Goal: Transaction & Acquisition: Purchase product/service

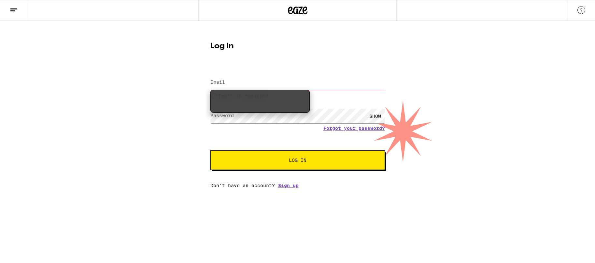
click at [353, 76] on input "Email" at bounding box center [297, 82] width 175 height 15
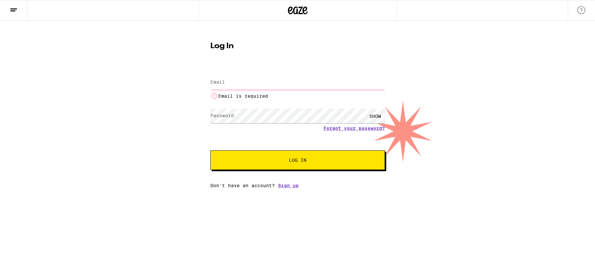
type input "[PERSON_NAME][EMAIL_ADDRESS][PERSON_NAME][DOMAIN_NAME]"
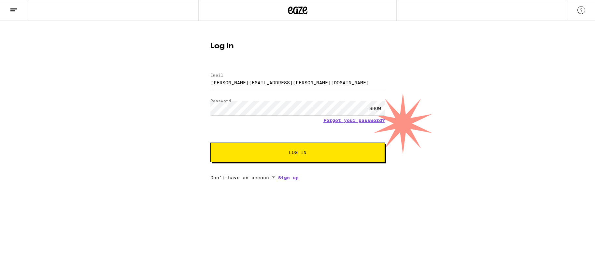
click at [294, 154] on span "Log In" at bounding box center [298, 152] width 18 height 5
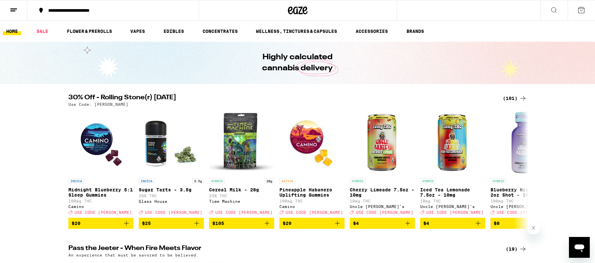
click at [64, 9] on div "**********" at bounding box center [117, 10] width 144 height 5
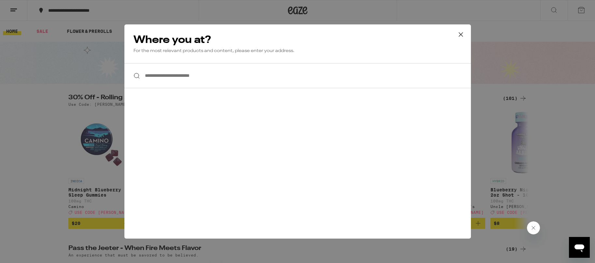
click at [174, 82] on input "**********" at bounding box center [297, 75] width 346 height 25
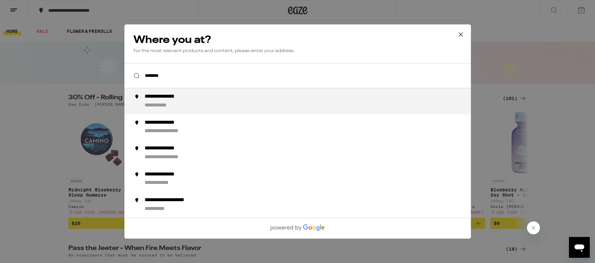
click at [156, 112] on li "**********" at bounding box center [297, 101] width 346 height 26
type input "**********"
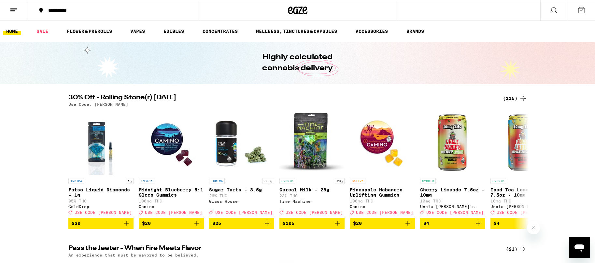
click at [14, 13] on icon at bounding box center [14, 10] width 8 height 8
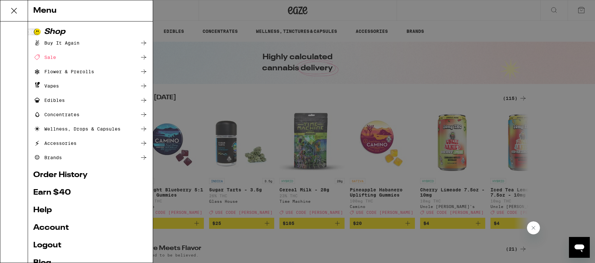
click at [119, 39] on div "Buy It Again" at bounding box center [90, 43] width 114 height 8
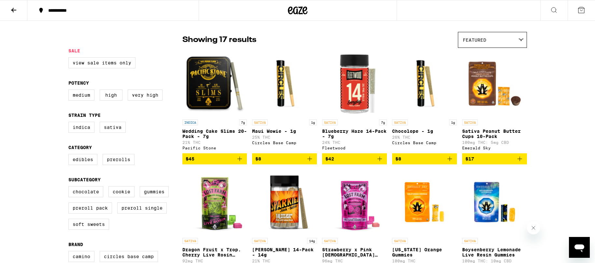
scroll to position [46, 0]
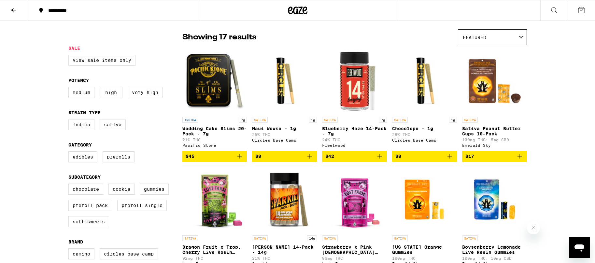
click at [239, 159] on icon "Add to bag" at bounding box center [240, 156] width 8 height 8
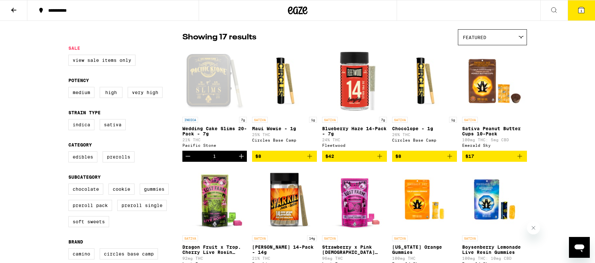
scroll to position [66, 0]
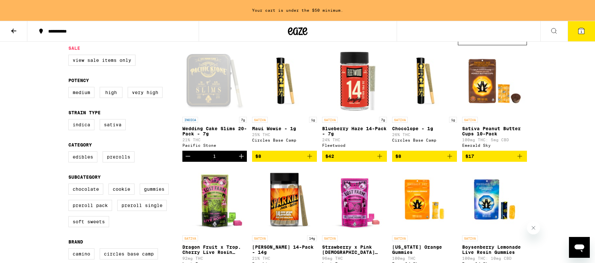
click at [241, 160] on icon "Increment" at bounding box center [241, 156] width 8 height 8
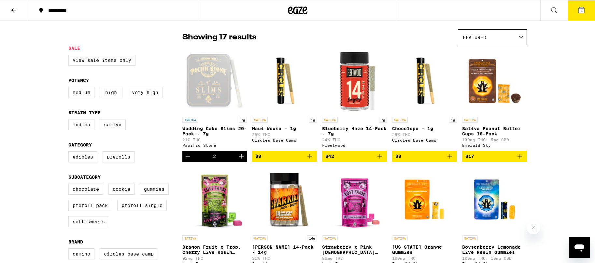
click at [381, 160] on icon "Add to bag" at bounding box center [380, 156] width 8 height 8
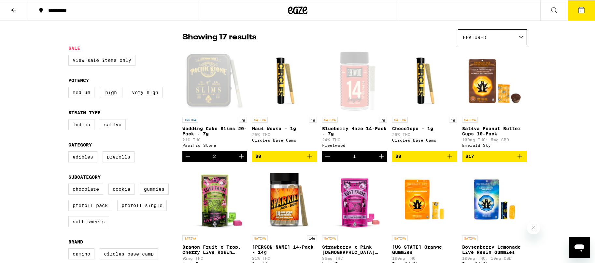
click at [521, 160] on icon "Add to bag" at bounding box center [520, 156] width 8 height 8
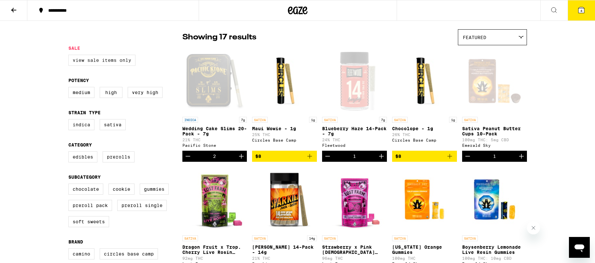
click at [114, 60] on label "View Sale Items Only" at bounding box center [101, 60] width 67 height 11
click at [70, 56] on input "View Sale Items Only" at bounding box center [70, 56] width 0 height 0
checkbox input "true"
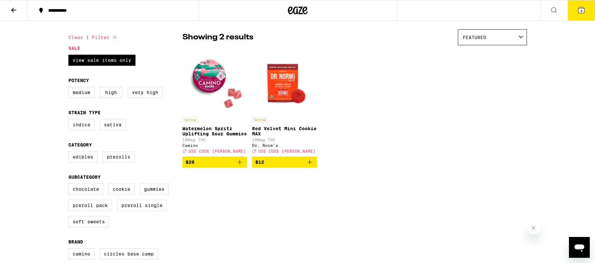
click at [16, 8] on icon at bounding box center [14, 10] width 8 height 8
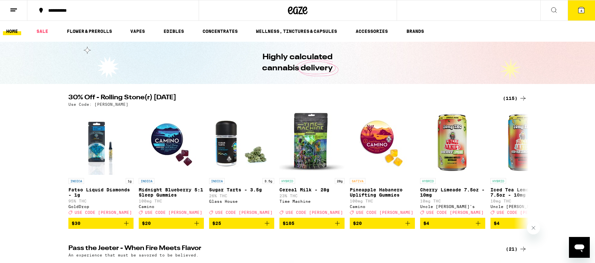
click at [44, 33] on link "SALE" at bounding box center [42, 31] width 18 height 8
click at [44, 29] on link "SALE" at bounding box center [42, 31] width 18 height 8
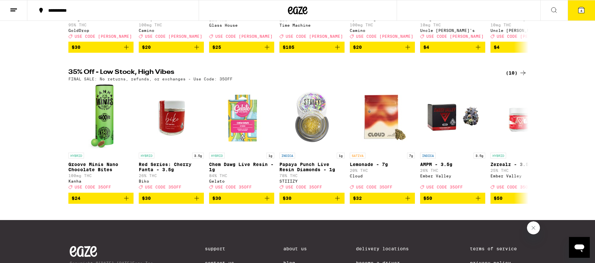
scroll to position [172, 0]
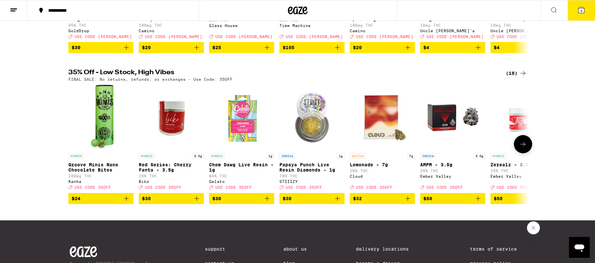
click at [529, 152] on button at bounding box center [523, 144] width 18 height 18
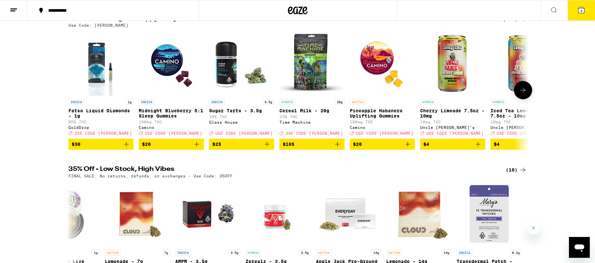
scroll to position [72, 0]
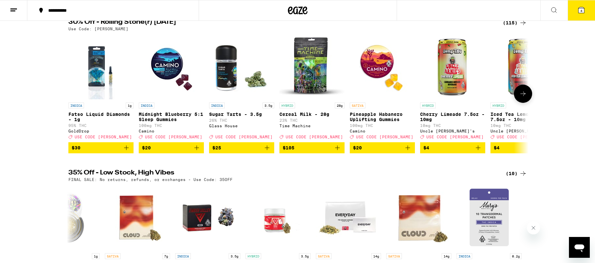
click at [523, 93] on icon at bounding box center [523, 94] width 8 height 8
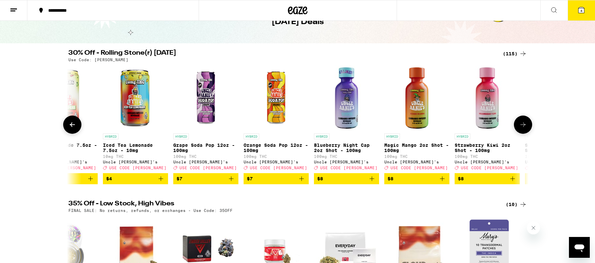
scroll to position [39, 0]
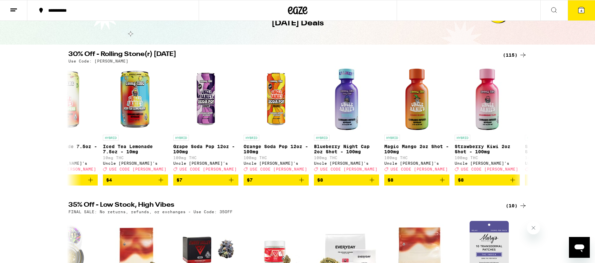
click at [511, 56] on div "(115)" at bounding box center [515, 55] width 24 height 8
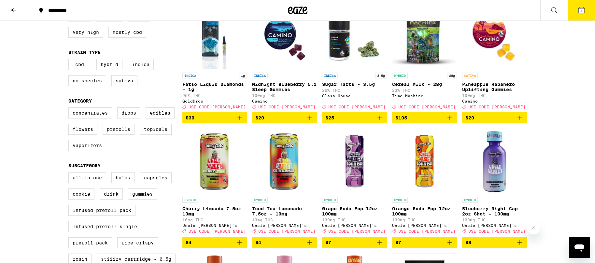
scroll to position [92, 0]
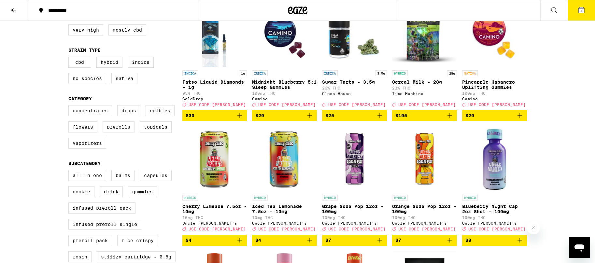
click at [117, 133] on label "Prerolls" at bounding box center [119, 126] width 32 height 11
click at [70, 106] on input "Prerolls" at bounding box center [70, 106] width 0 height 0
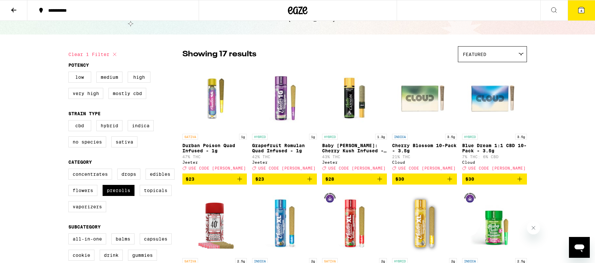
scroll to position [31, 0]
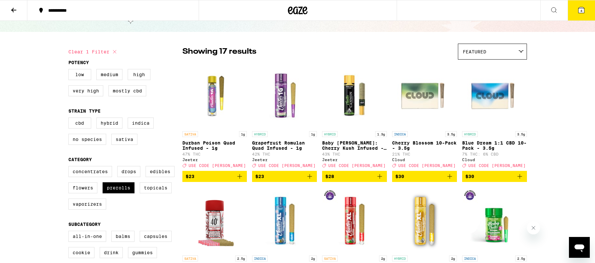
click at [240, 180] on icon "Add to bag" at bounding box center [240, 177] width 8 height 8
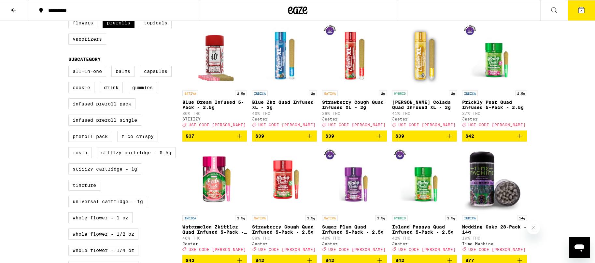
scroll to position [197, 0]
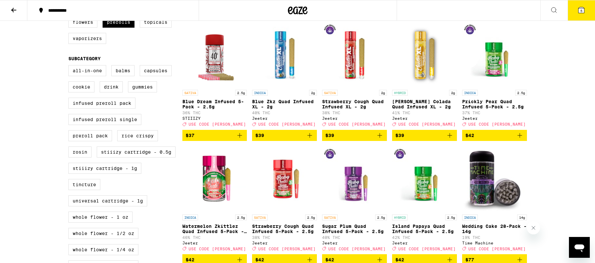
click at [218, 66] on img "Open page for Blue Dream Infused 5-Pack - 2.5g from STIIIZY" at bounding box center [214, 53] width 65 height 65
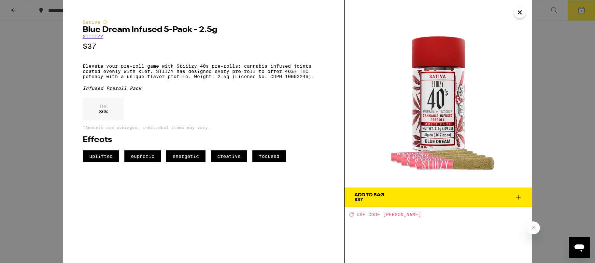
click at [218, 66] on body "**********" at bounding box center [297, 155] width 595 height 705
click at [519, 12] on icon "Close" at bounding box center [519, 12] width 3 height 3
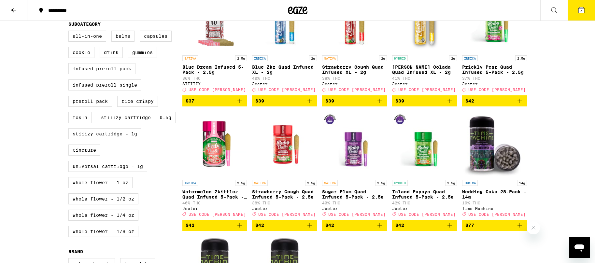
scroll to position [227, 0]
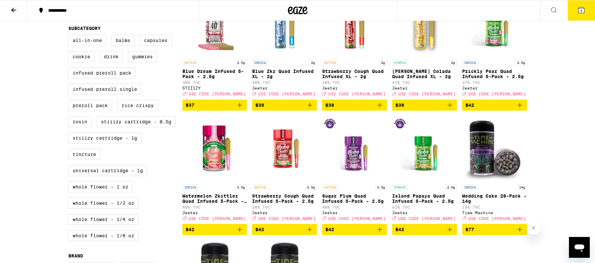
click at [585, 6] on icon at bounding box center [581, 10] width 8 height 8
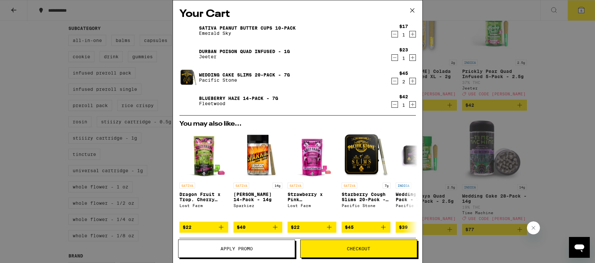
click at [411, 11] on icon at bounding box center [412, 10] width 4 height 4
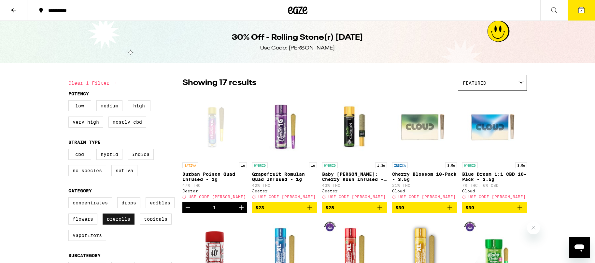
click at [120, 225] on label "Prerolls" at bounding box center [119, 219] width 32 height 11
click at [70, 199] on input "Prerolls" at bounding box center [70, 198] width 0 height 0
checkbox input "false"
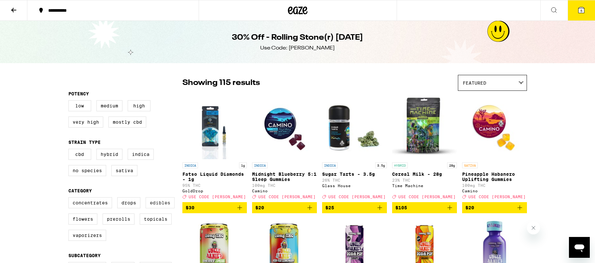
click at [155, 208] on label "Edibles" at bounding box center [160, 202] width 29 height 11
click at [70, 199] on input "Edibles" at bounding box center [70, 198] width 0 height 0
checkbox input "true"
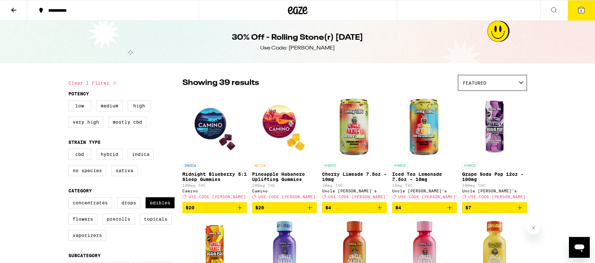
click at [11, 10] on icon at bounding box center [14, 10] width 8 height 8
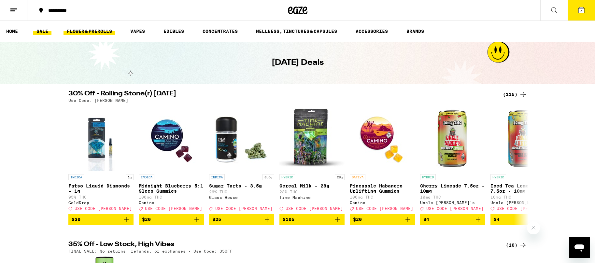
click at [101, 33] on link "FLOWER & PREROLLS" at bounding box center [89, 31] width 52 height 8
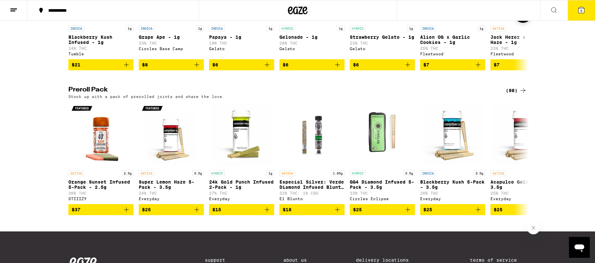
scroll to position [441, 0]
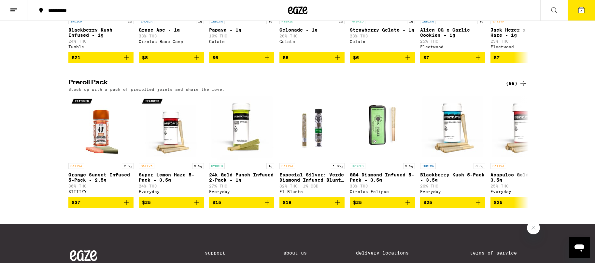
click at [512, 87] on div "(98)" at bounding box center [516, 83] width 21 height 8
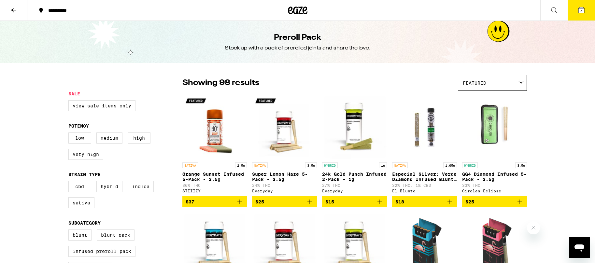
click at [139, 190] on label "Indica" at bounding box center [141, 186] width 26 height 11
click at [70, 182] on input "Indica" at bounding box center [70, 182] width 0 height 0
checkbox input "true"
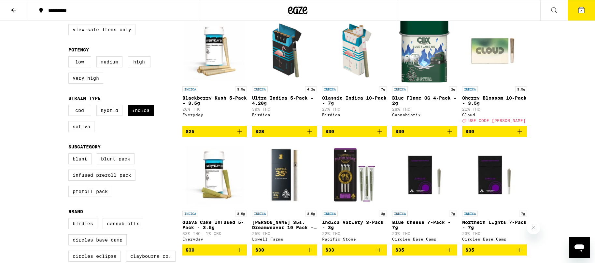
scroll to position [76, 0]
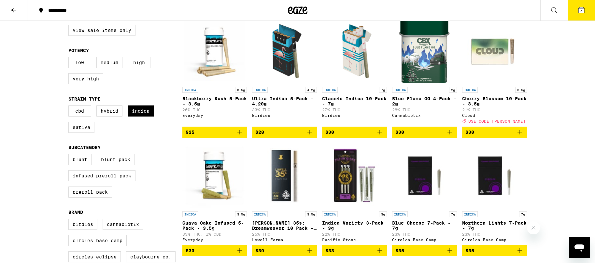
click at [580, 11] on span "5" at bounding box center [581, 11] width 2 height 4
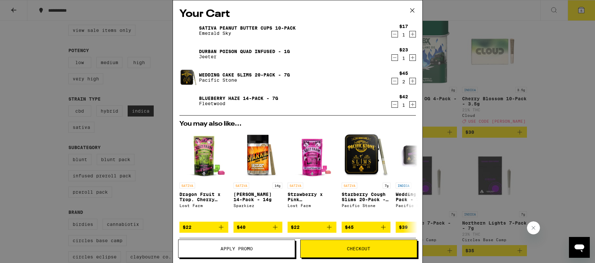
click at [415, 12] on icon at bounding box center [412, 11] width 10 height 10
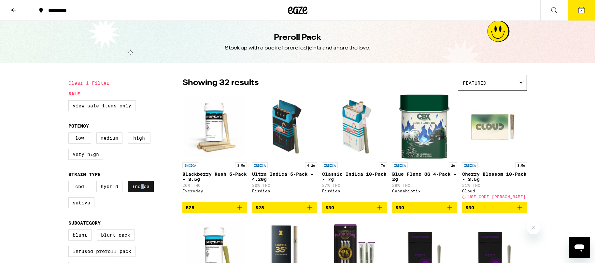
click at [142, 191] on label "Indica" at bounding box center [141, 186] width 26 height 11
click at [85, 208] on label "Sativa" at bounding box center [81, 202] width 26 height 11
click at [70, 182] on input "Sativa" at bounding box center [70, 182] width 0 height 0
checkbox input "true"
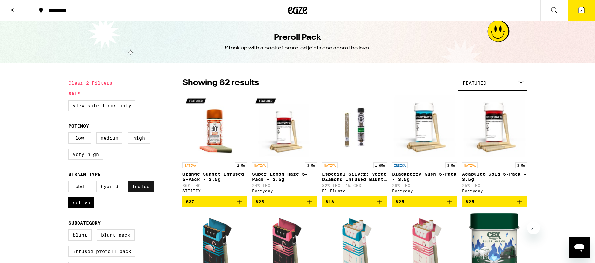
click at [133, 192] on label "Indica" at bounding box center [141, 186] width 26 height 11
click at [70, 182] on input "Indica" at bounding box center [70, 182] width 0 height 0
checkbox input "false"
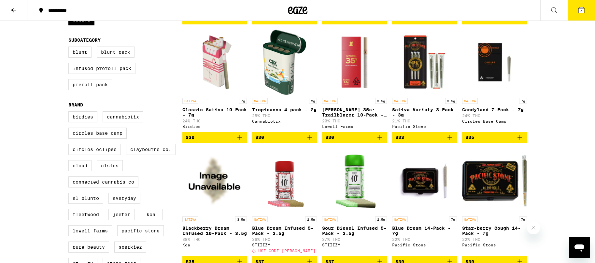
scroll to position [183, 0]
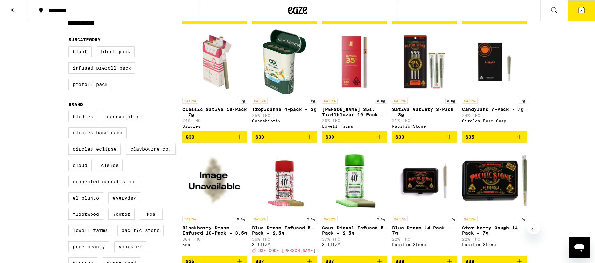
click at [571, 5] on button "5" at bounding box center [581, 10] width 27 height 20
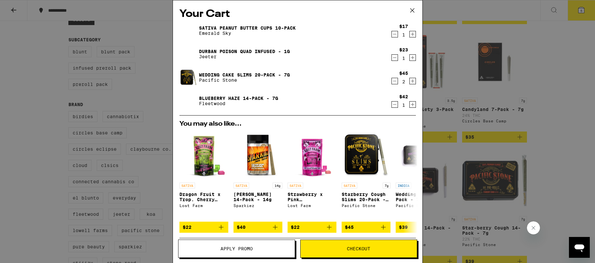
click at [416, 7] on icon at bounding box center [412, 11] width 10 height 10
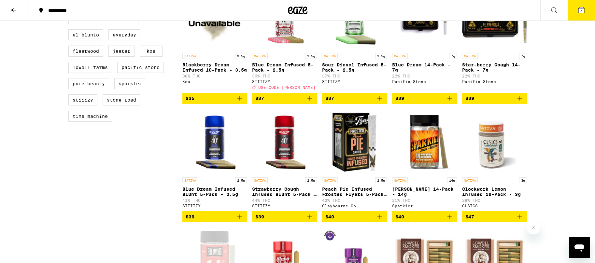
scroll to position [348, 0]
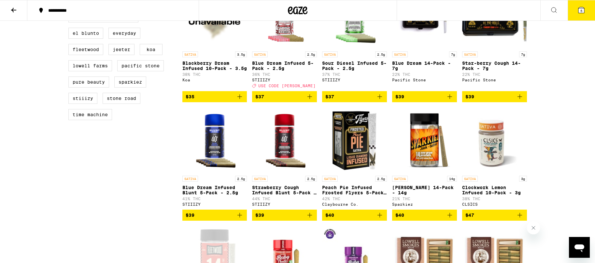
click at [310, 218] on icon "Add to bag" at bounding box center [309, 215] width 5 height 5
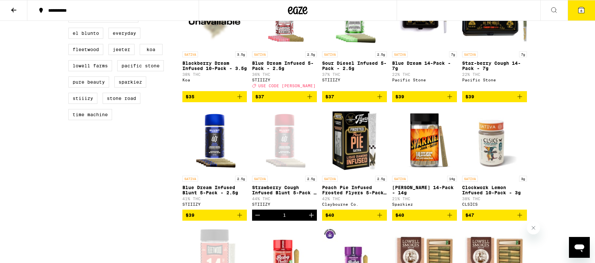
click at [586, 8] on button "6" at bounding box center [581, 10] width 27 height 20
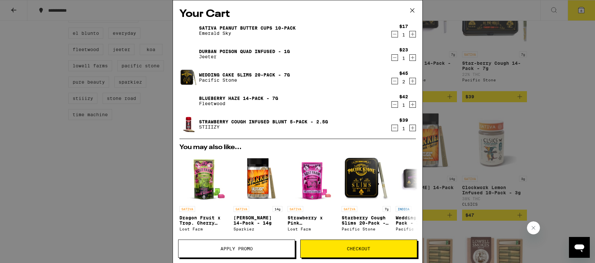
click at [417, 9] on button at bounding box center [412, 10] width 20 height 21
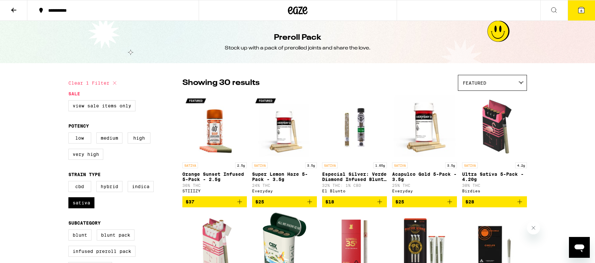
click at [19, 12] on button at bounding box center [13, 10] width 27 height 21
click at [10, 10] on icon at bounding box center [14, 10] width 8 height 8
click at [14, 10] on icon at bounding box center [14, 10] width 8 height 8
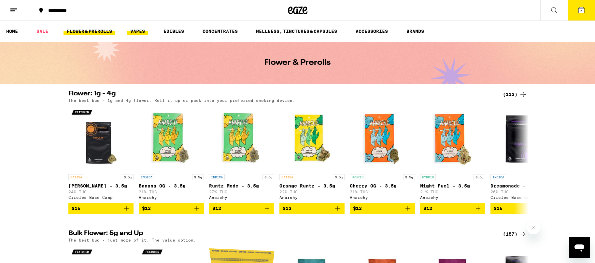
click at [138, 27] on link "VAPES" at bounding box center [137, 31] width 21 height 8
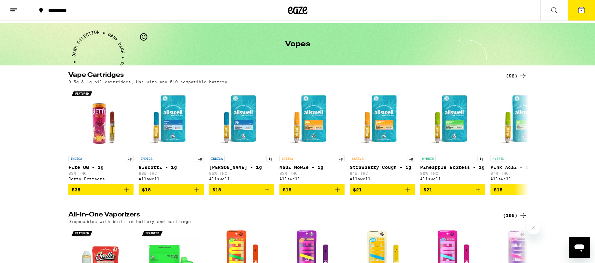
scroll to position [24, 0]
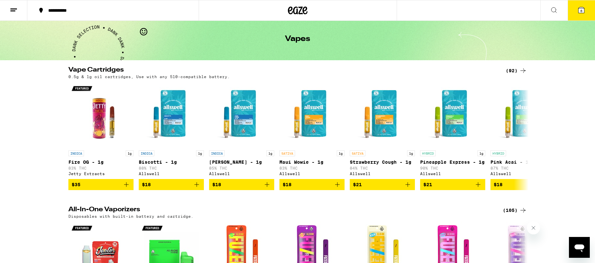
click at [514, 72] on div "(92)" at bounding box center [516, 71] width 21 height 8
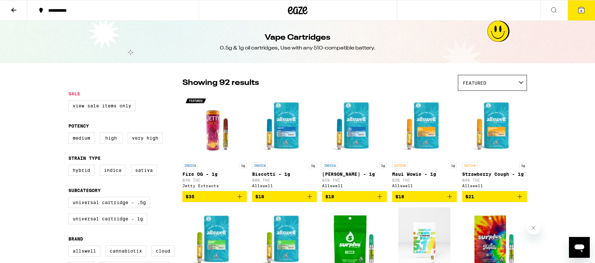
click at [574, 18] on button "6" at bounding box center [581, 10] width 27 height 20
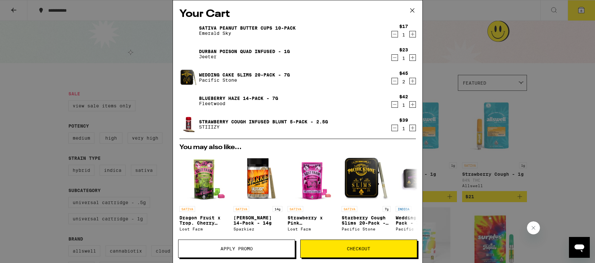
click at [263, 26] on link "Sativa Peanut Butter Cups 10-Pack" at bounding box center [247, 27] width 97 height 5
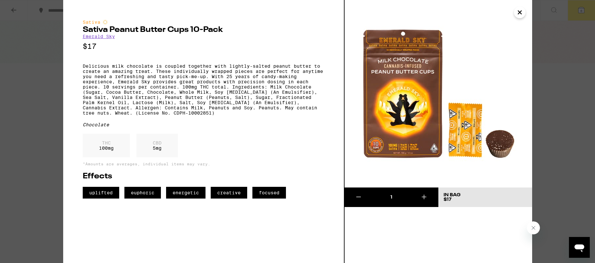
click at [521, 12] on icon "Close" at bounding box center [520, 12] width 8 height 10
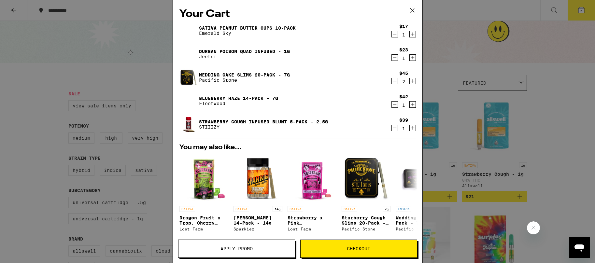
click at [414, 11] on icon at bounding box center [412, 11] width 10 height 10
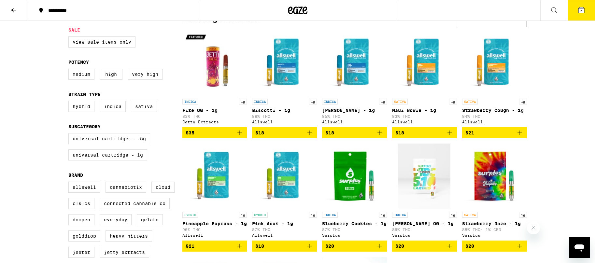
scroll to position [64, 0]
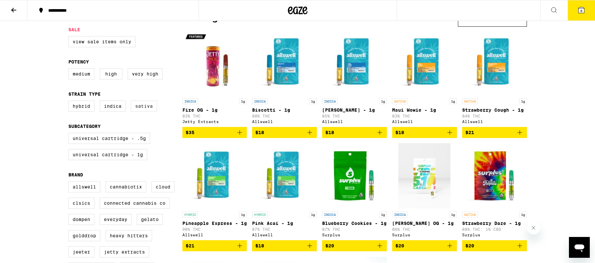
click at [140, 108] on label "Sativa" at bounding box center [144, 106] width 26 height 11
click at [70, 102] on input "Sativa" at bounding box center [70, 102] width 0 height 0
checkbox input "true"
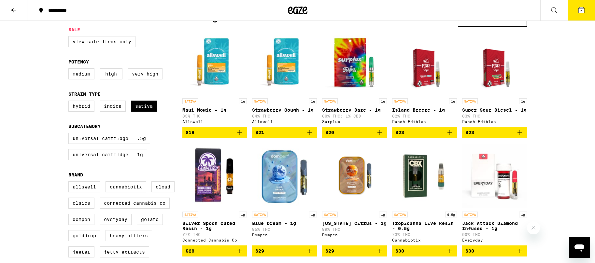
click at [146, 78] on label "Very High" at bounding box center [145, 73] width 35 height 11
click at [70, 70] on input "Very High" at bounding box center [70, 69] width 0 height 0
checkbox input "true"
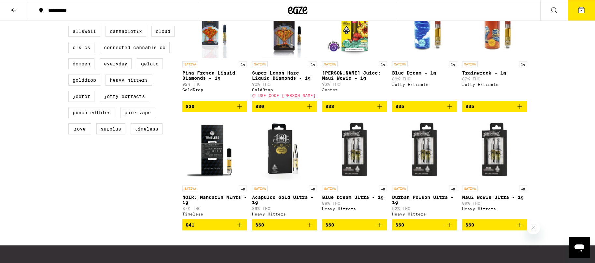
scroll to position [222, 0]
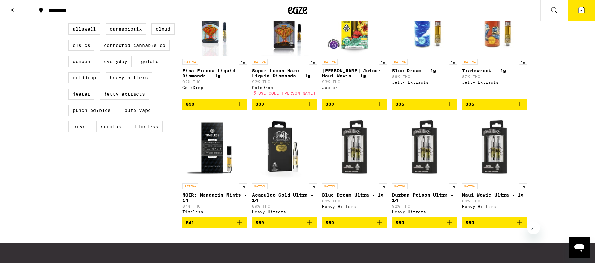
click at [311, 108] on icon "Add to bag" at bounding box center [310, 104] width 8 height 8
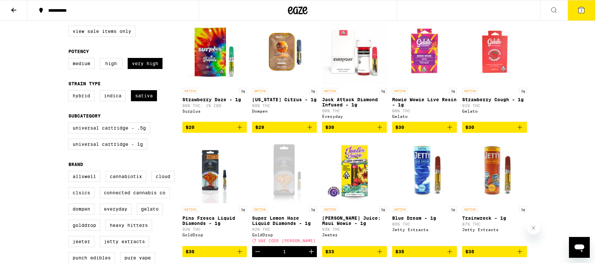
scroll to position [0, 0]
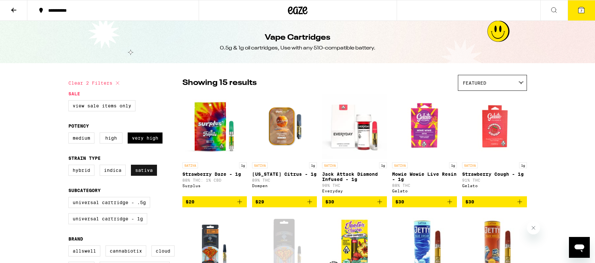
click at [147, 173] on label "Sativa" at bounding box center [144, 170] width 26 height 11
click at [70, 166] on input "Sativa" at bounding box center [70, 166] width 0 height 0
checkbox input "false"
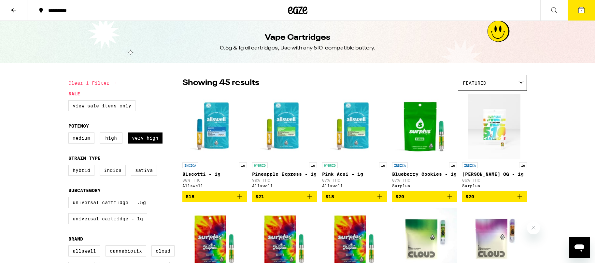
click at [108, 175] on label "Indica" at bounding box center [113, 170] width 26 height 11
click at [70, 166] on input "Indica" at bounding box center [70, 166] width 0 height 0
checkbox input "true"
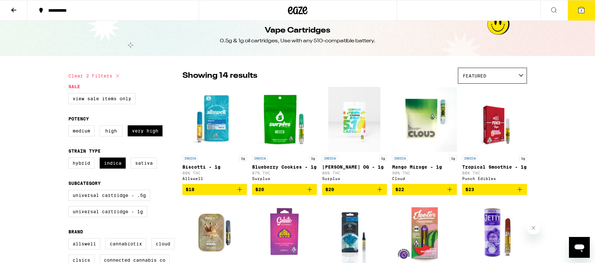
scroll to position [2, 0]
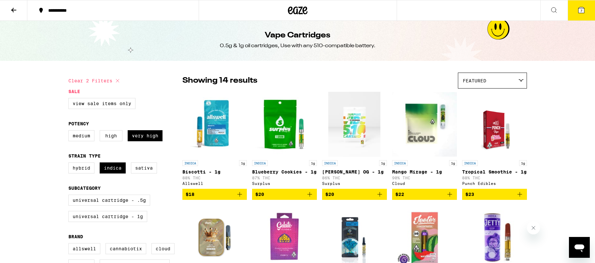
click at [409, 141] on img "Open page for Mango Mirage - 1g from Cloud" at bounding box center [424, 124] width 65 height 65
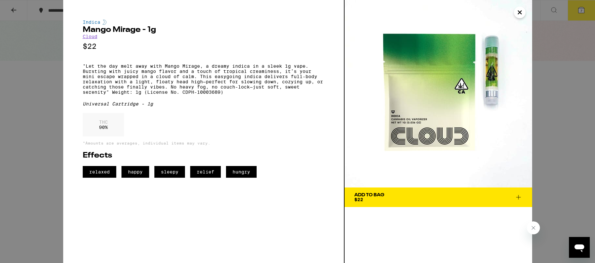
click at [517, 16] on icon "Close" at bounding box center [520, 12] width 8 height 10
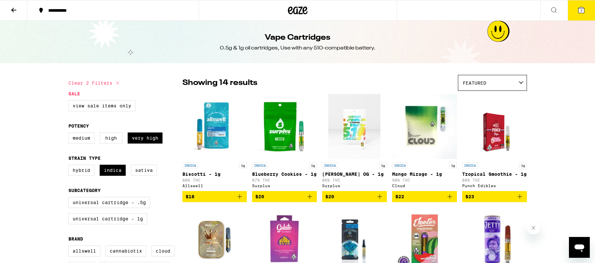
click at [360, 139] on img "Open page for King Louie OG - 1g from Surplus" at bounding box center [354, 126] width 52 height 65
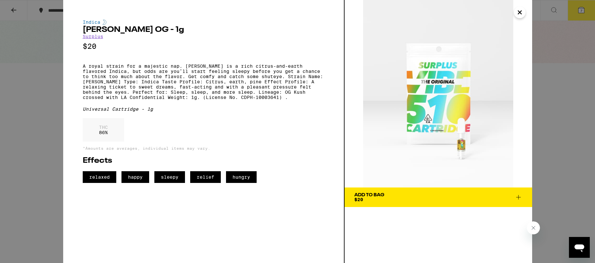
click at [517, 11] on icon "Close" at bounding box center [520, 12] width 8 height 10
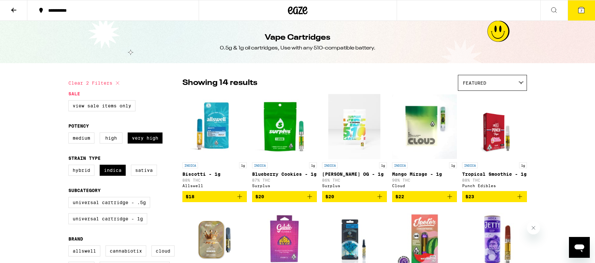
click at [450, 201] on icon "Add to bag" at bounding box center [450, 197] width 8 height 8
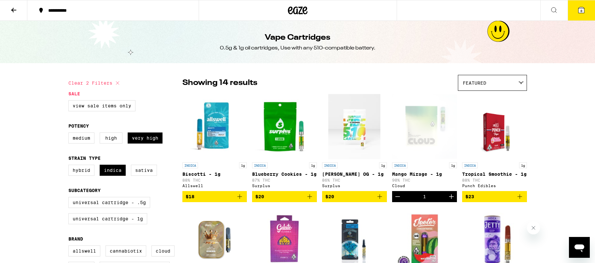
click at [577, 14] on button "8" at bounding box center [581, 10] width 27 height 20
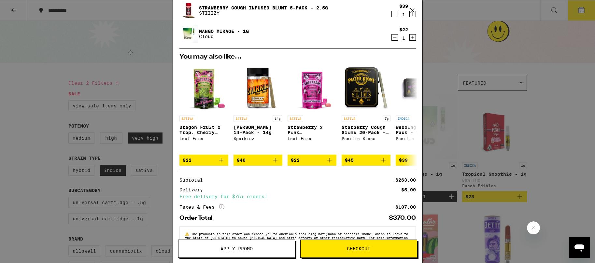
scroll to position [154, 0]
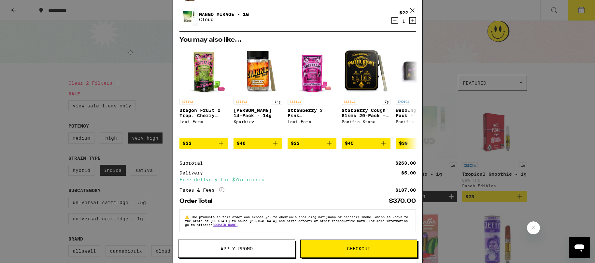
click at [258, 247] on span "Apply Promo" at bounding box center [236, 249] width 116 height 5
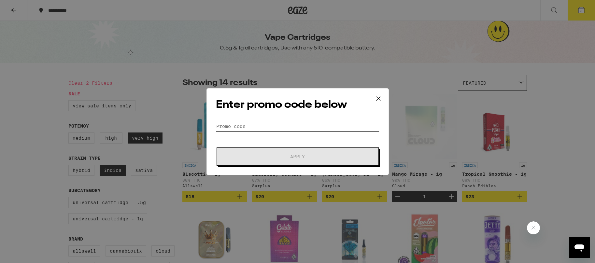
click at [294, 125] on input "Promo Code" at bounding box center [297, 126] width 163 height 10
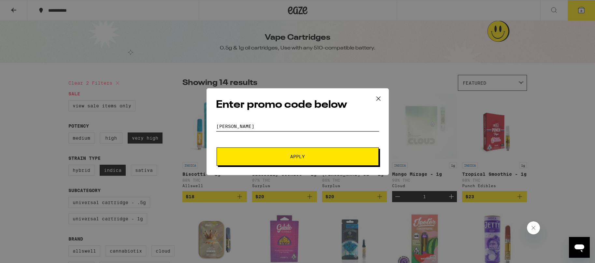
type input "[PERSON_NAME]"
click at [273, 156] on span "Apply" at bounding box center [297, 156] width 117 height 5
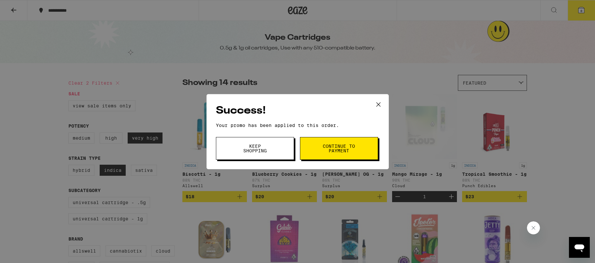
click at [327, 146] on span "Continue to payment" at bounding box center [338, 148] width 33 height 9
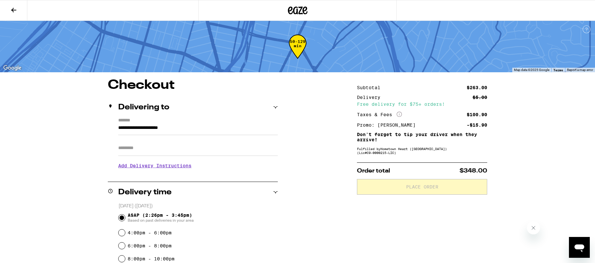
click at [207, 148] on input "Apt/Suite" at bounding box center [198, 148] width 160 height 16
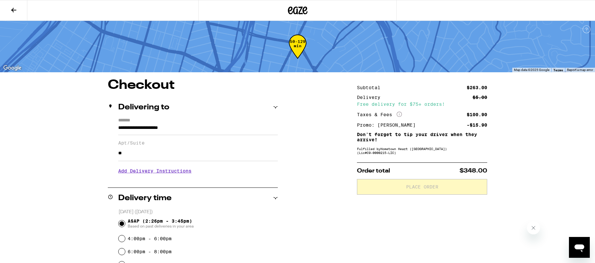
type input "*"
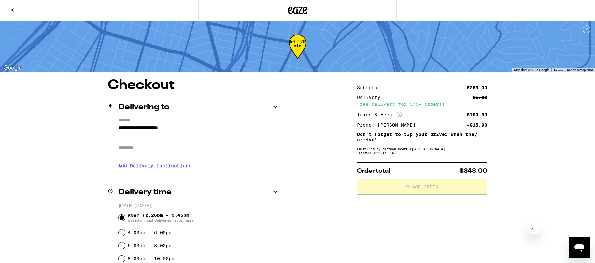
click at [156, 167] on h3 "Add Delivery Instructions" at bounding box center [198, 165] width 160 height 15
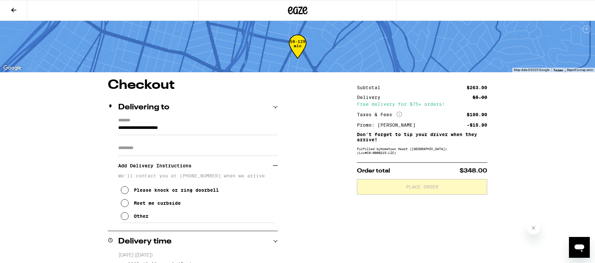
click at [126, 206] on icon at bounding box center [125, 203] width 8 height 8
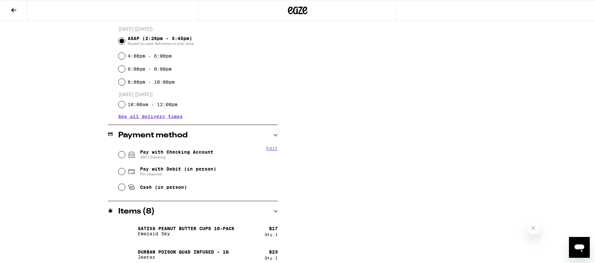
scroll to position [227, 0]
click at [123, 155] on input "Pay with Checking Account 360 Checking" at bounding box center [122, 153] width 7 height 7
radio input "true"
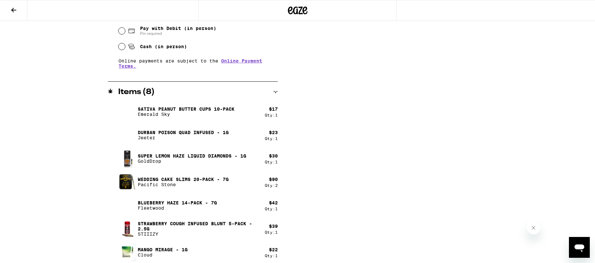
scroll to position [0, 0]
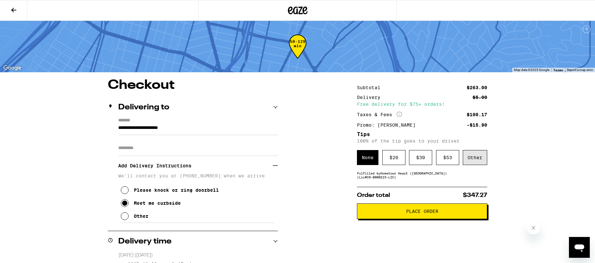
click at [478, 163] on div "Other" at bounding box center [475, 157] width 24 height 15
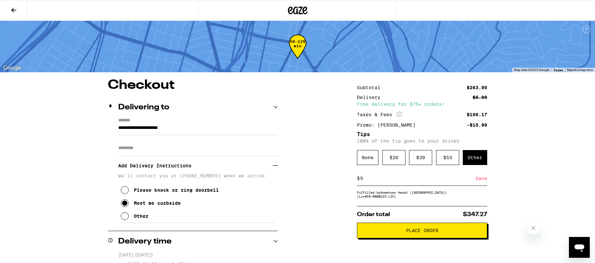
type input "5"
click at [482, 182] on div "Save" at bounding box center [481, 178] width 12 height 14
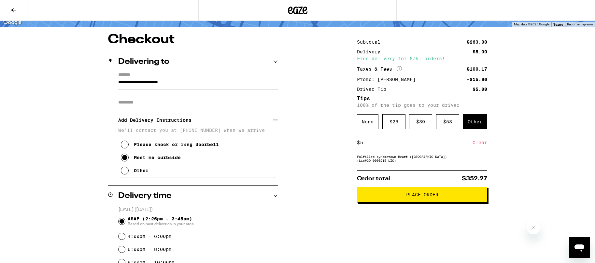
scroll to position [58, 0]
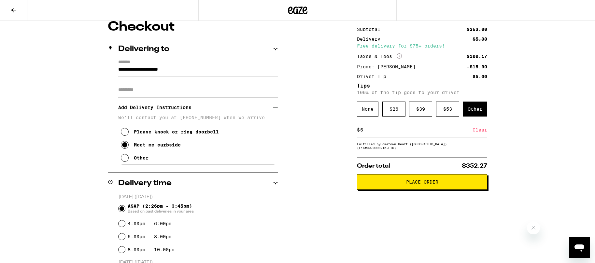
click at [426, 184] on span "Place Order" at bounding box center [422, 182] width 32 height 5
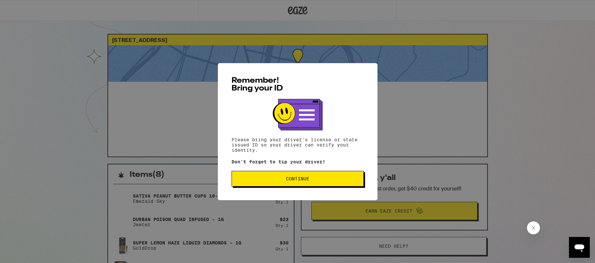
click at [316, 174] on button "Continue" at bounding box center [298, 179] width 132 height 16
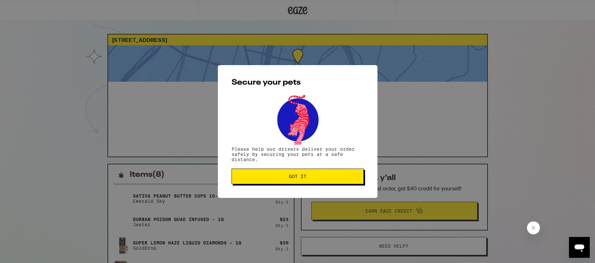
click at [289, 175] on span "Got it" at bounding box center [298, 176] width 18 height 5
